Goal: Navigation & Orientation: Find specific page/section

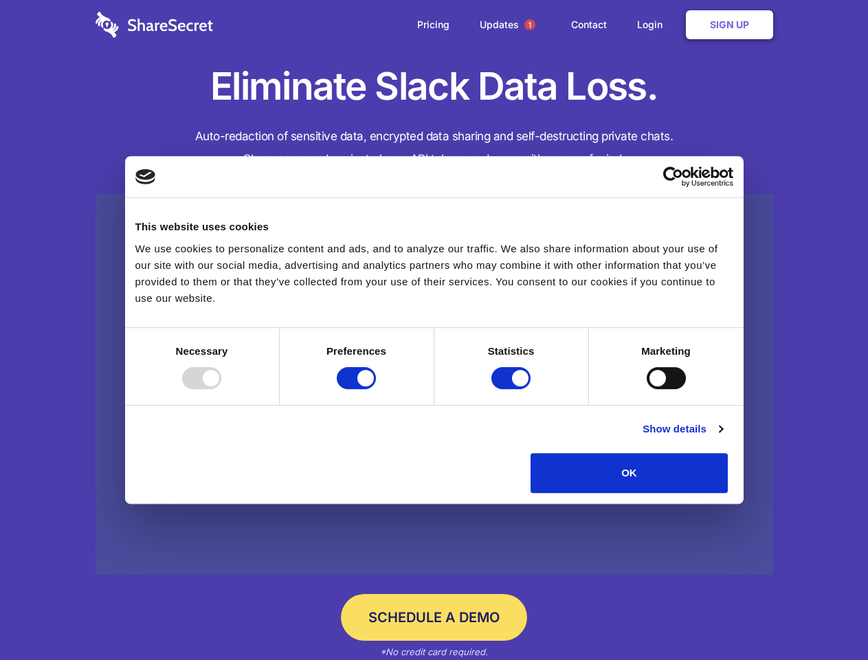
click at [221, 389] on div at bounding box center [201, 378] width 39 height 22
click at [376, 389] on input "Preferences" at bounding box center [356, 378] width 39 height 22
checkbox input "false"
click at [513, 389] on input "Statistics" at bounding box center [510, 378] width 39 height 22
checkbox input "false"
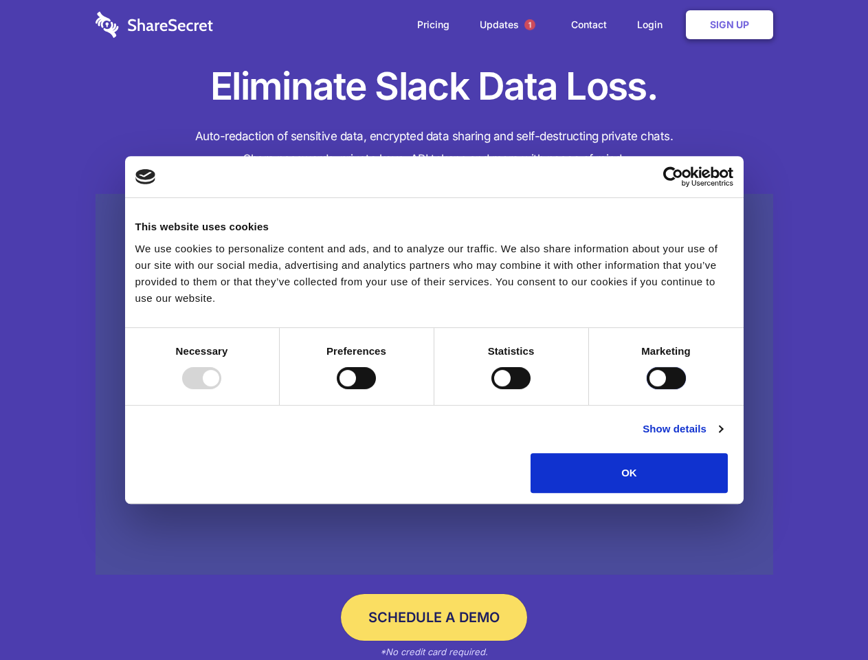
click at [647, 389] on input "Marketing" at bounding box center [666, 378] width 39 height 22
checkbox input "true"
click at [722, 437] on link "Show details" at bounding box center [683, 429] width 80 height 16
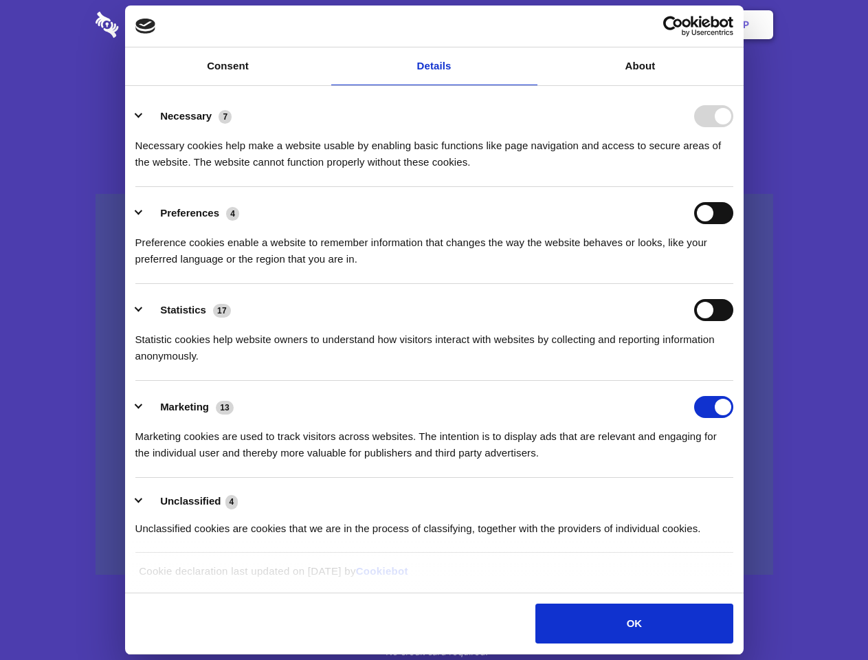
click at [733, 187] on li "Necessary 7 Necessary cookies help make a website usable by enabling basic func…" at bounding box center [434, 138] width 598 height 97
click at [529, 25] on span "1" at bounding box center [529, 24] width 11 height 11
